Goal: Task Accomplishment & Management: Manage account settings

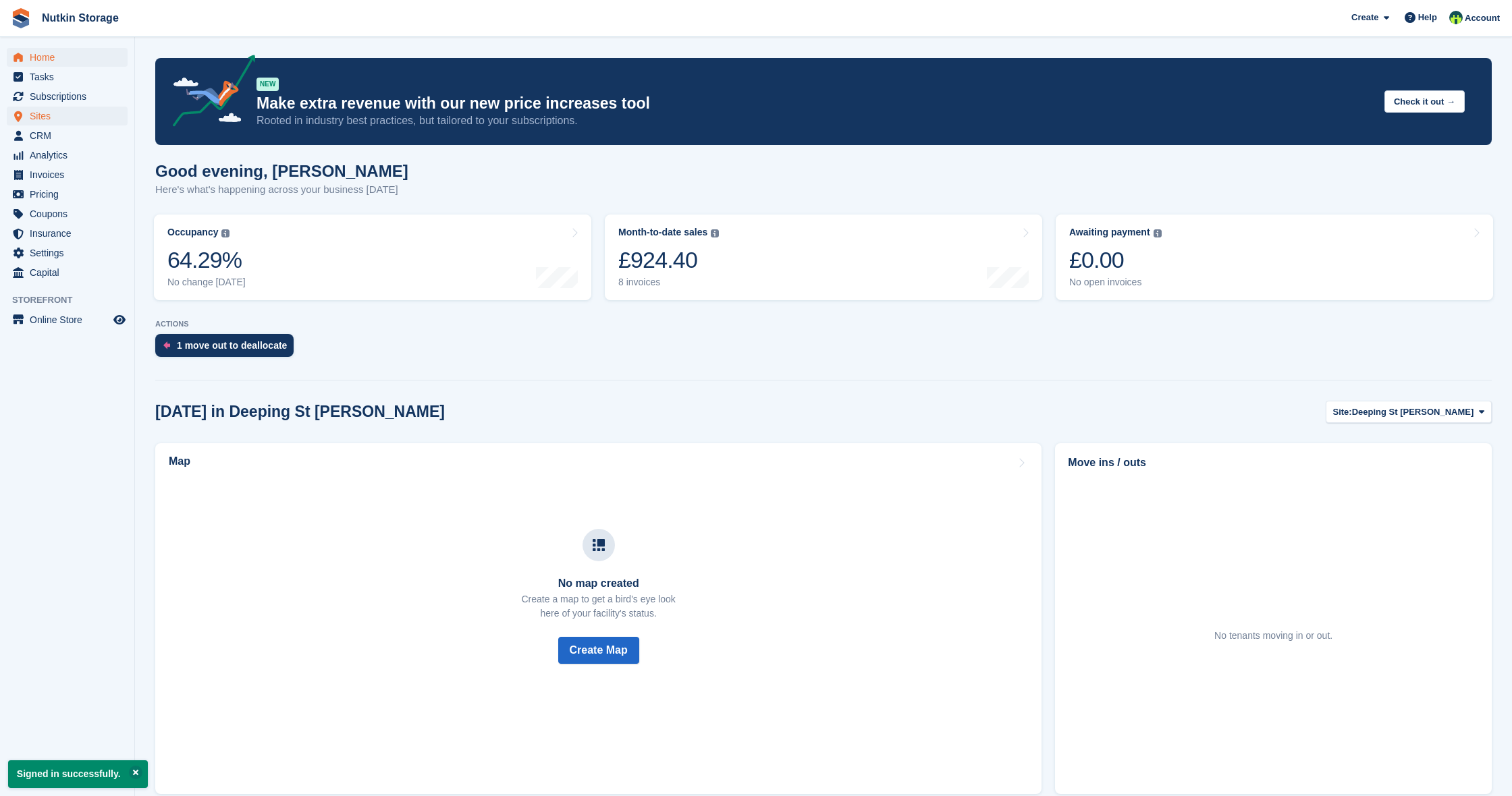
click at [42, 120] on span "Sites" at bounding box center [70, 116] width 81 height 19
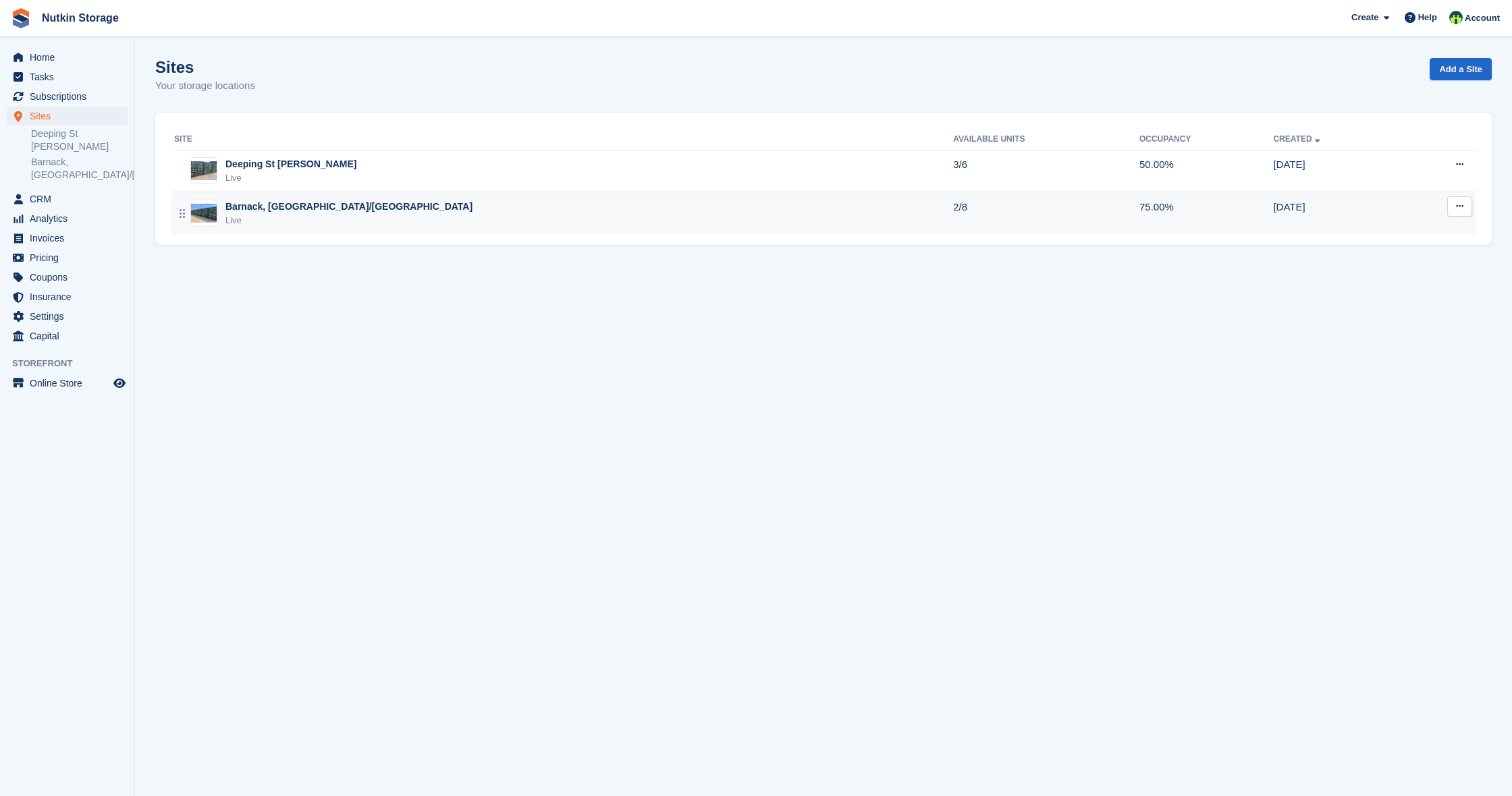
click at [382, 209] on div "Barnack, Stamford/Peterborough Live" at bounding box center [564, 213] width 779 height 28
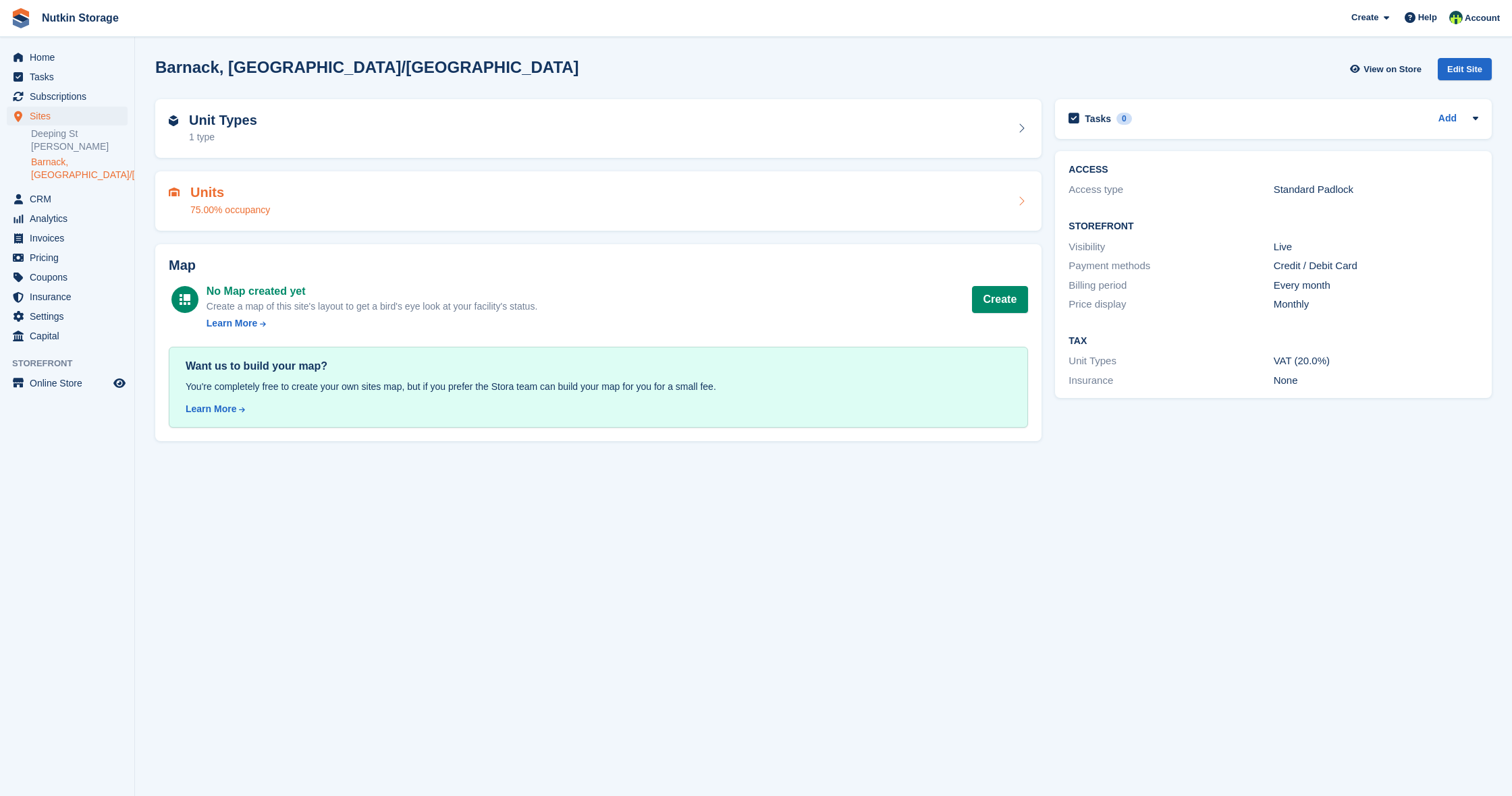
click at [643, 210] on div "Units 75.00% occupancy" at bounding box center [598, 201] width 860 height 32
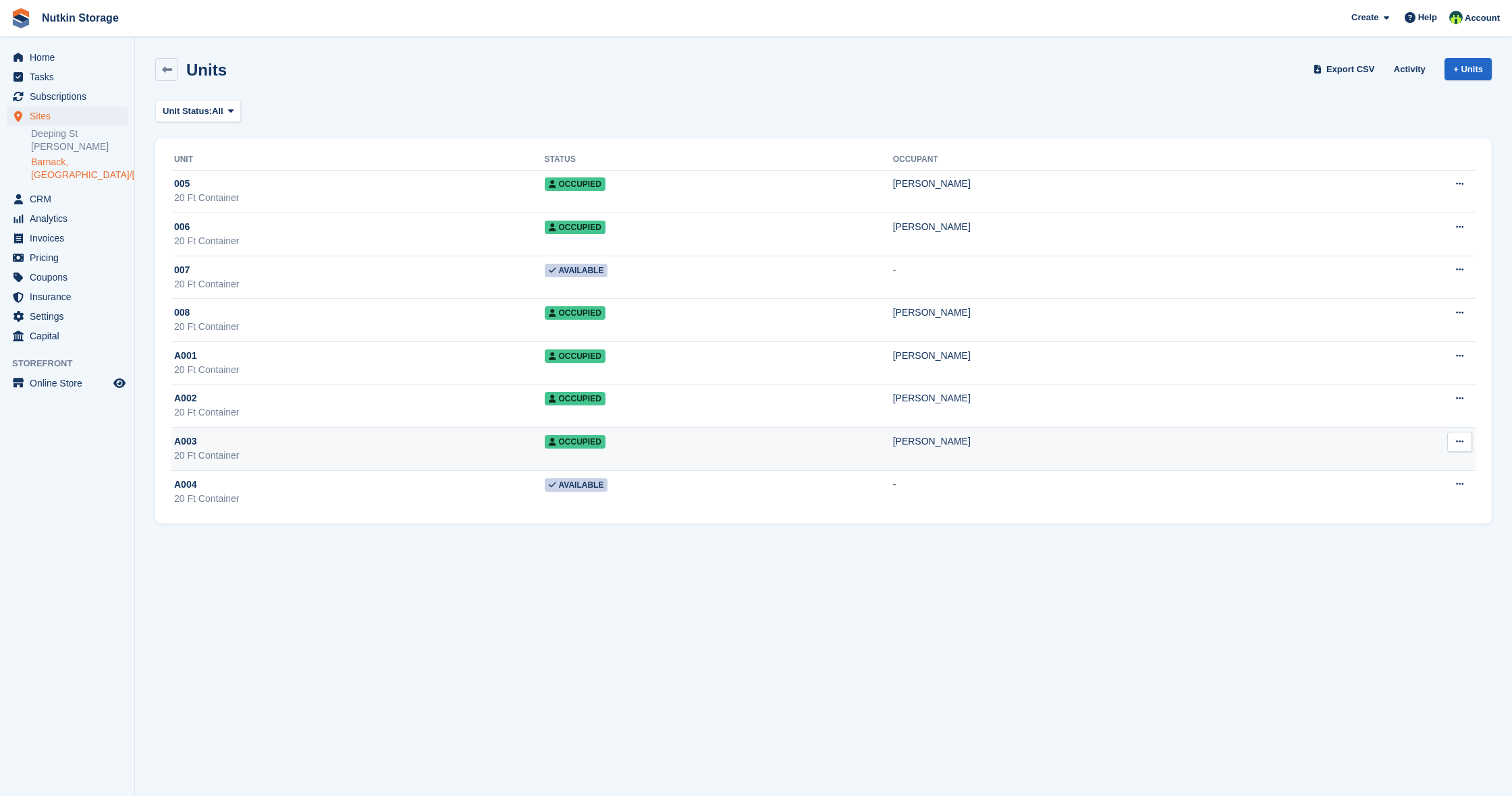
click at [1451, 439] on button at bounding box center [1460, 442] width 25 height 20
click at [1222, 459] on td "[PERSON_NAME]" at bounding box center [1106, 449] width 427 height 43
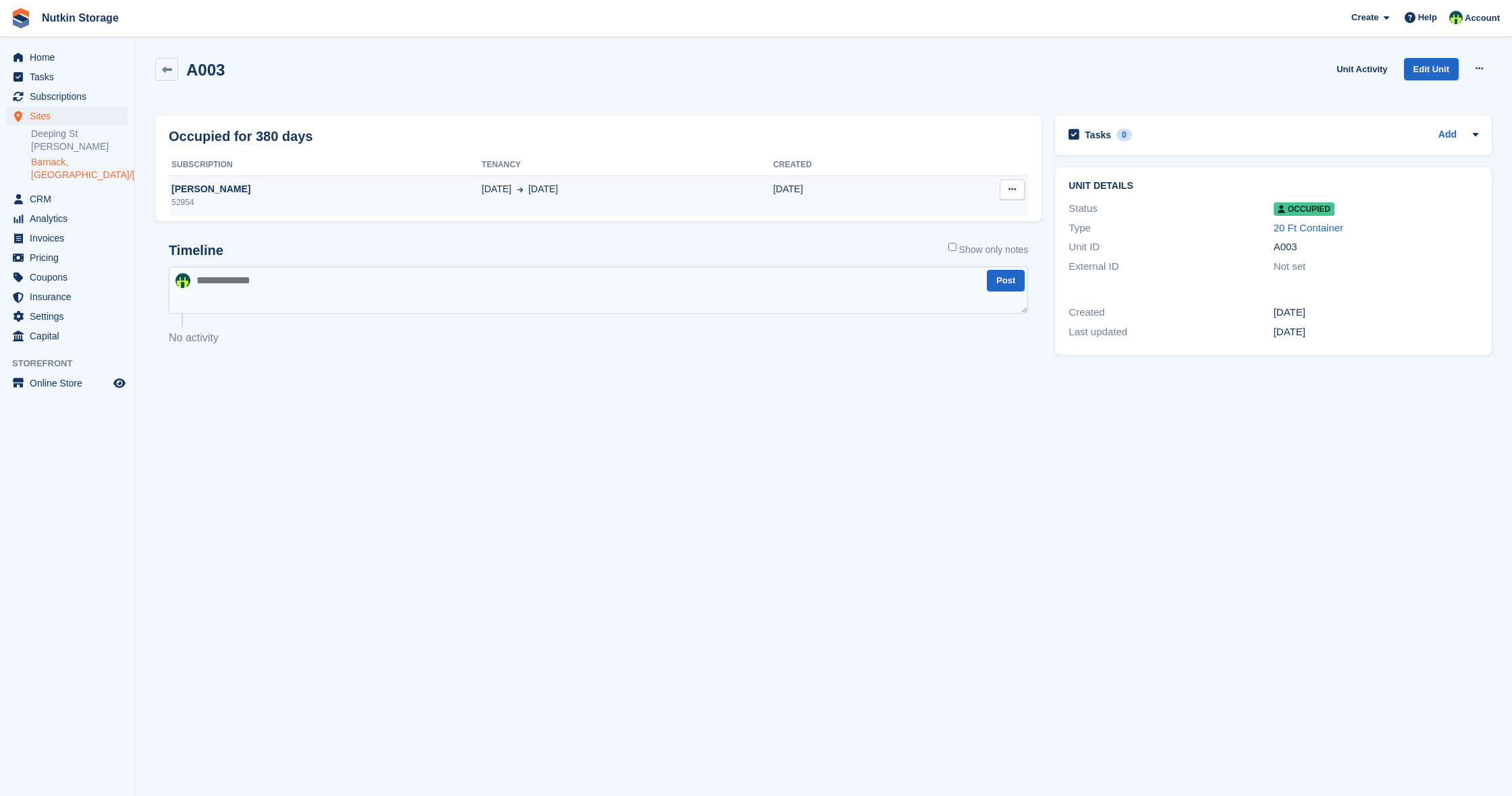
click at [1017, 183] on button at bounding box center [1012, 190] width 25 height 20
click at [965, 212] on p "Deallocate" at bounding box center [960, 216] width 117 height 18
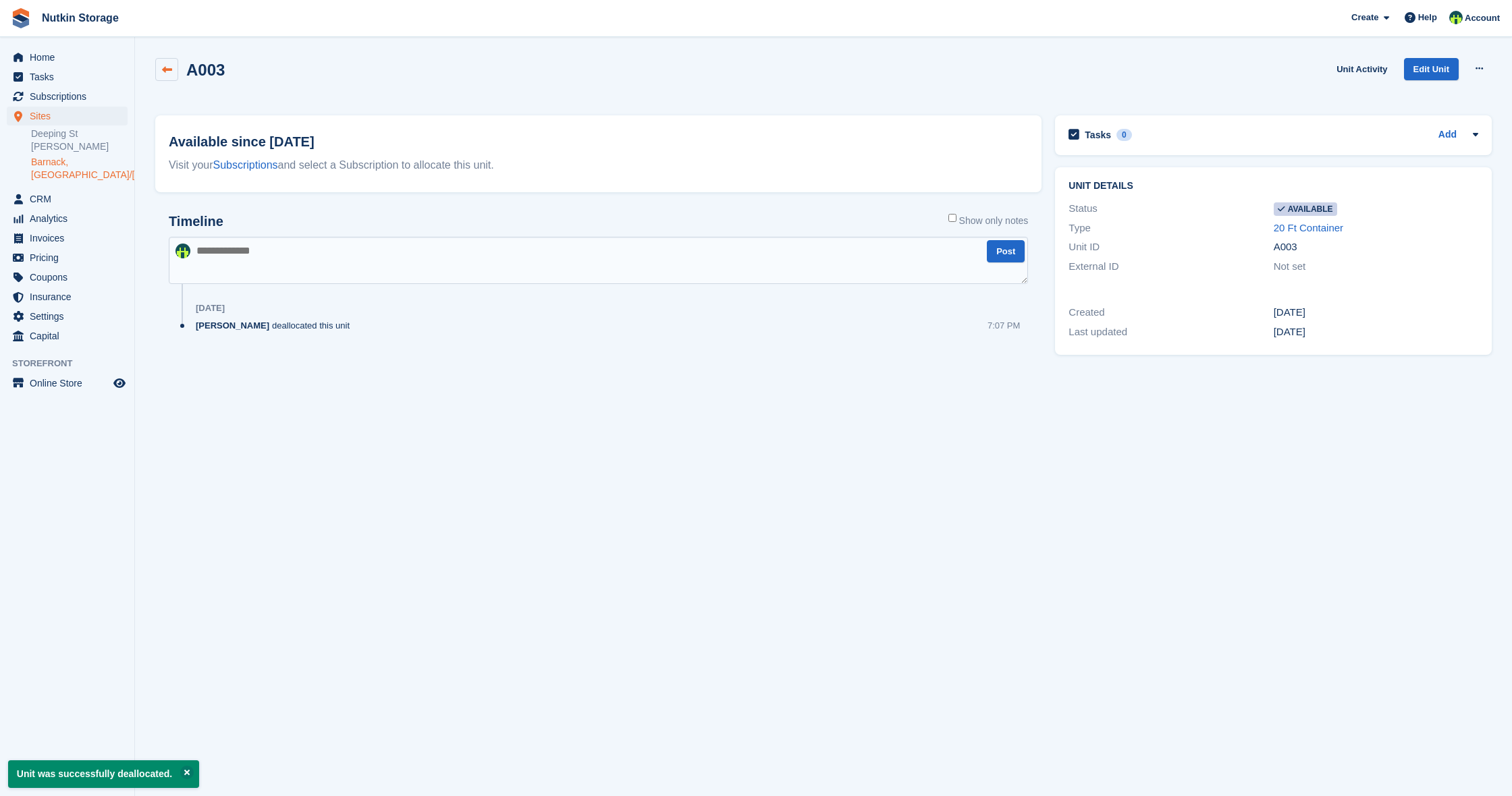
click at [174, 64] on link at bounding box center [167, 69] width 23 height 23
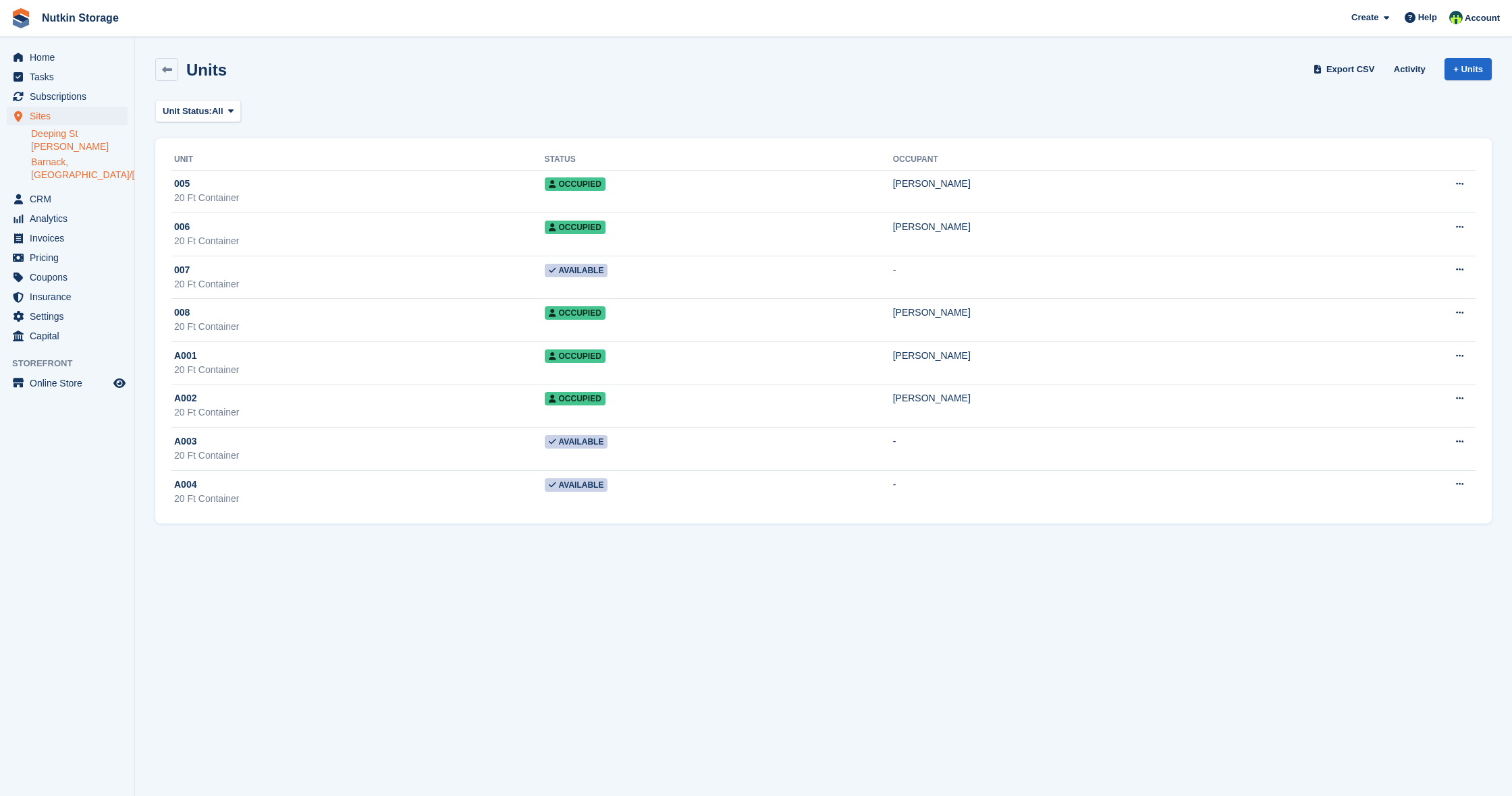
click at [77, 139] on link "Deeping St [PERSON_NAME]" at bounding box center [79, 139] width 96 height 25
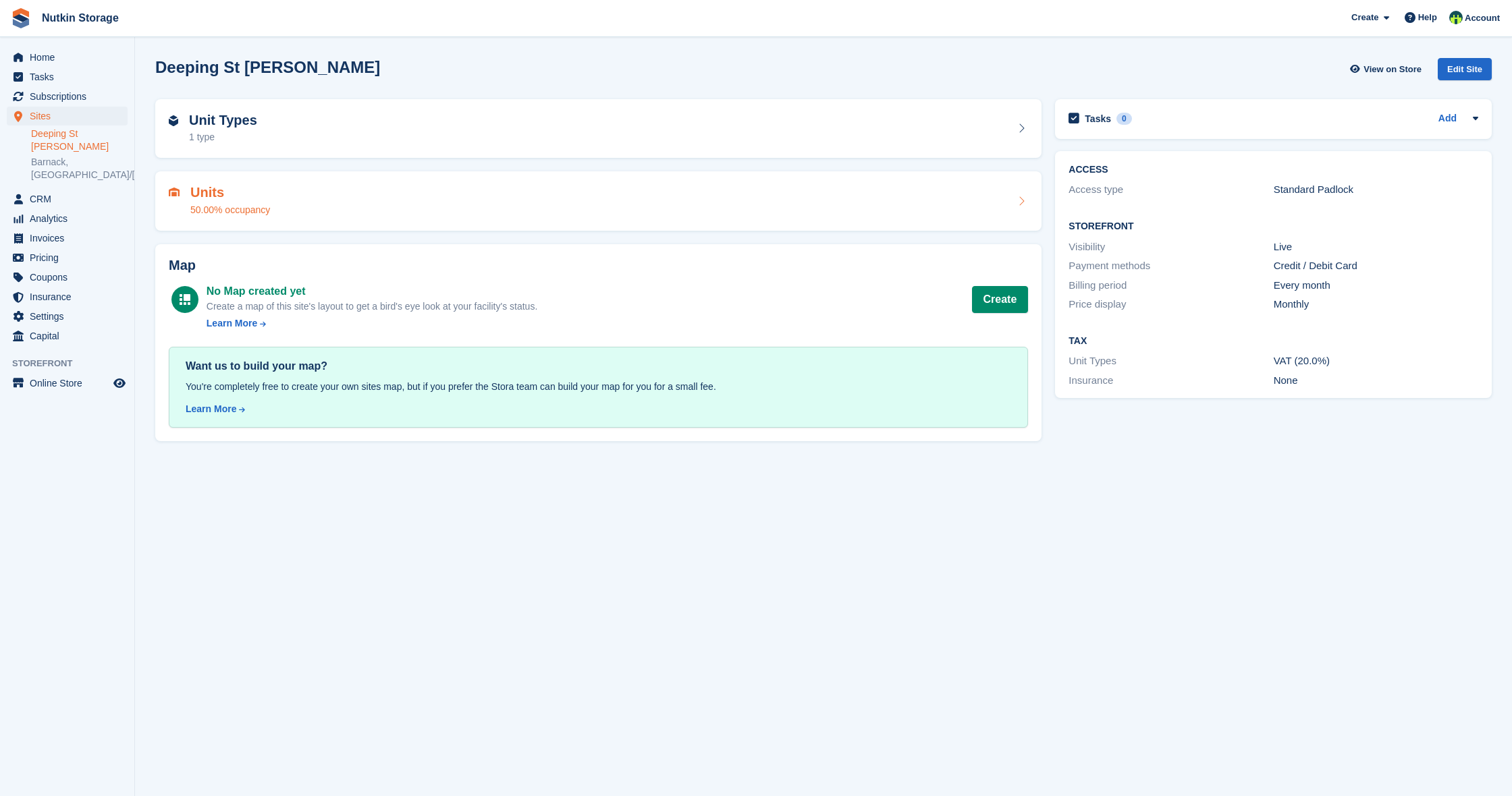
click at [341, 201] on div "Units 50.00% occupancy" at bounding box center [598, 201] width 860 height 32
